Goal: Navigation & Orientation: Find specific page/section

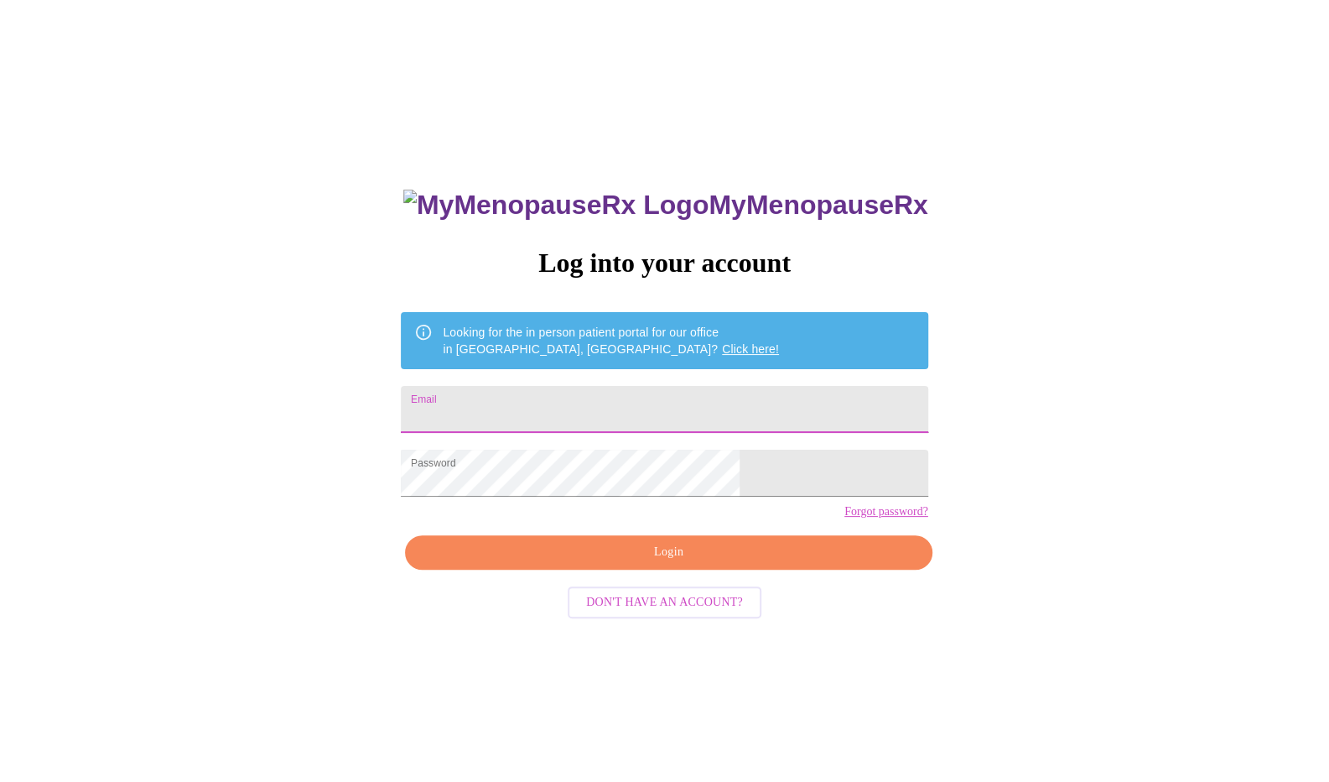
click at [561, 417] on input "Email" at bounding box center [664, 409] width 527 height 47
click at [665, 407] on input "tav.tepfer@inventanalytics.com" at bounding box center [664, 409] width 527 height 47
type input "tav.tepfer@gmail.com"
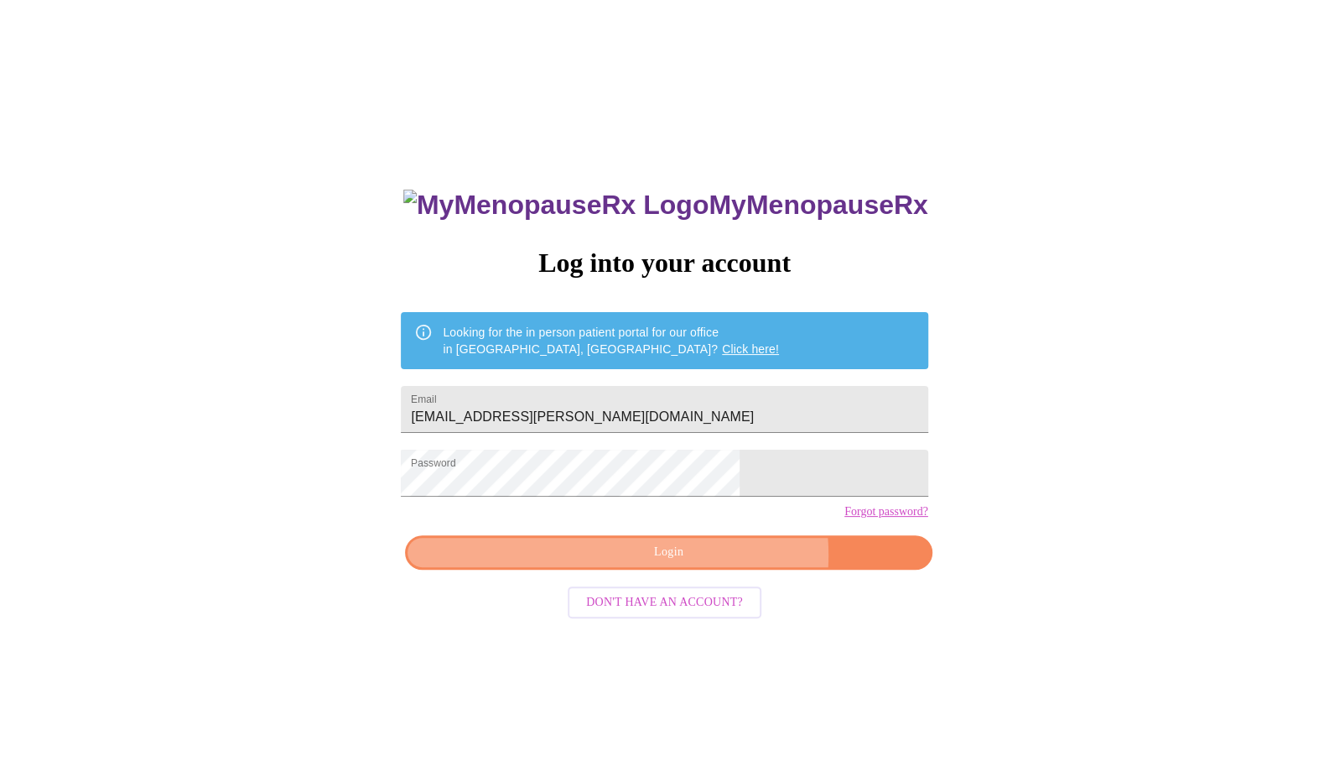
click at [711, 563] on span "Login" at bounding box center [668, 552] width 488 height 21
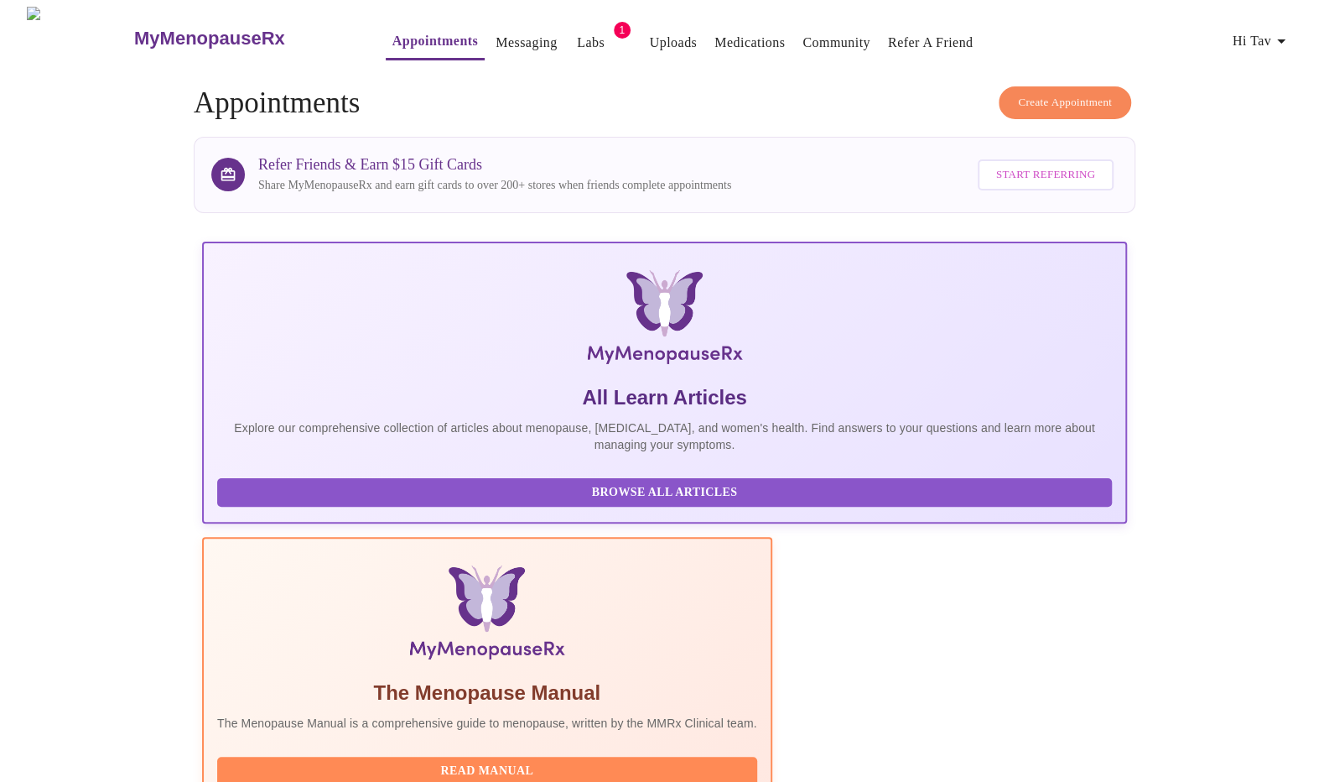
click at [577, 39] on link "Labs" at bounding box center [591, 42] width 28 height 23
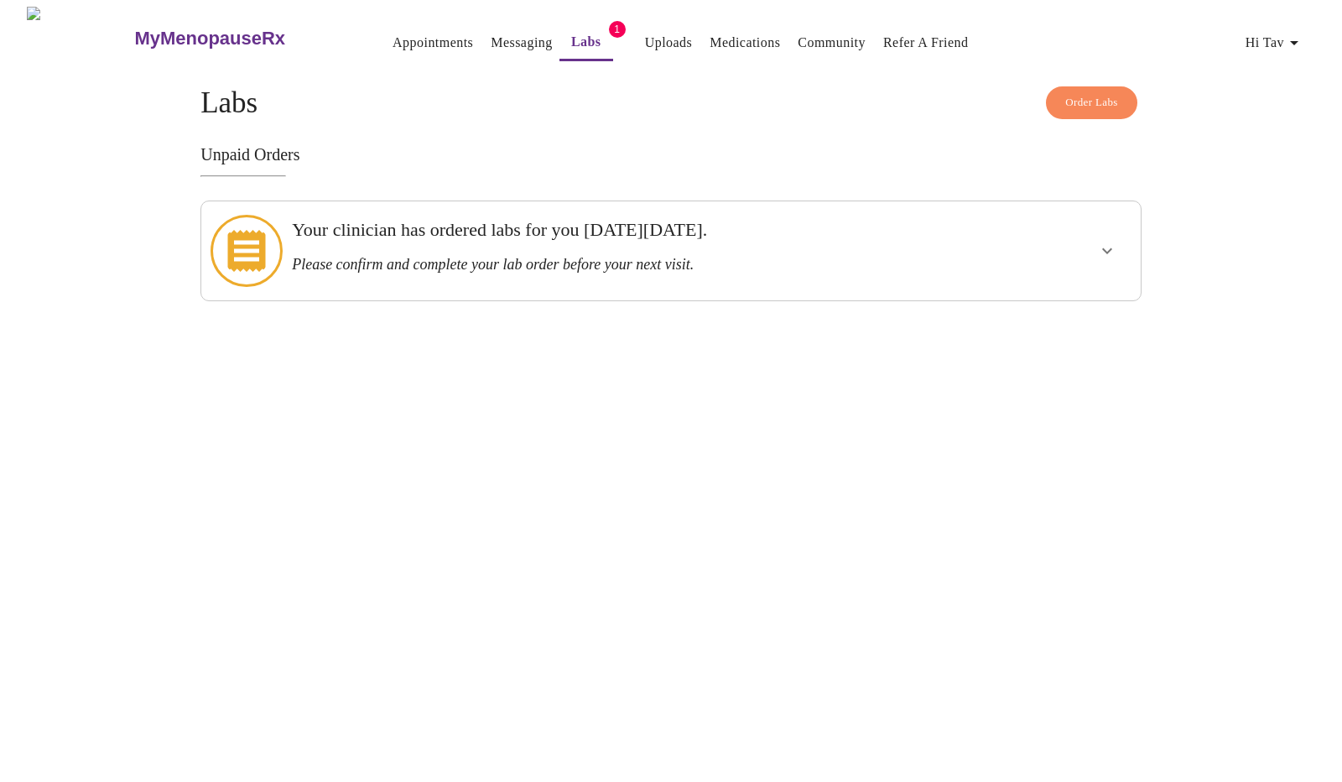
click at [393, 34] on link "Appointments" at bounding box center [432, 42] width 81 height 23
